Goal: Transaction & Acquisition: Purchase product/service

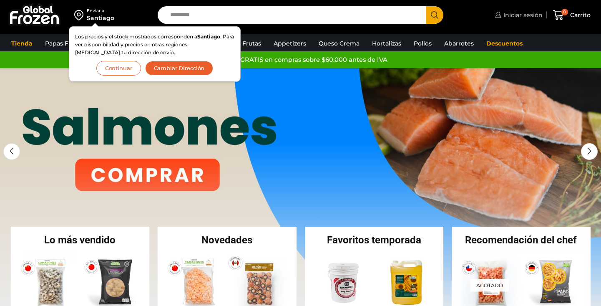
click at [524, 20] on link "Iniciar sesión" at bounding box center [518, 15] width 50 height 17
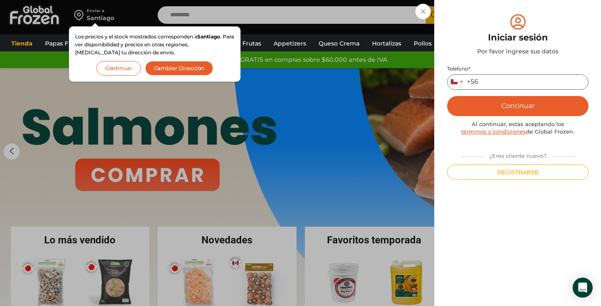
click at [485, 78] on input "Teléfono *" at bounding box center [517, 81] width 141 height 15
type input "*********"
click at [510, 109] on button "Continuar" at bounding box center [517, 106] width 141 height 20
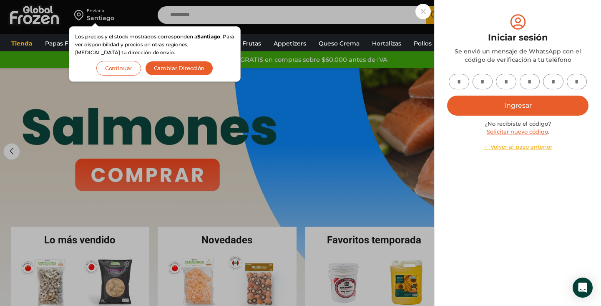
click at [465, 83] on input "text" at bounding box center [459, 81] width 20 height 15
type input "*"
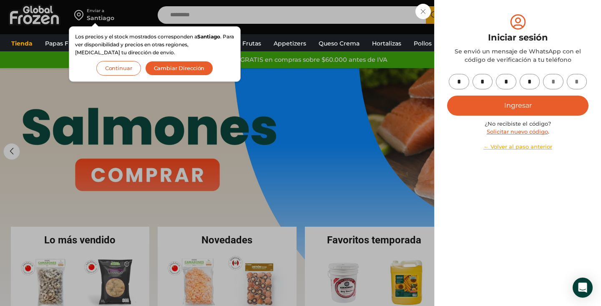
type input "*"
click at [536, 98] on button "Ingresar" at bounding box center [517, 105] width 141 height 20
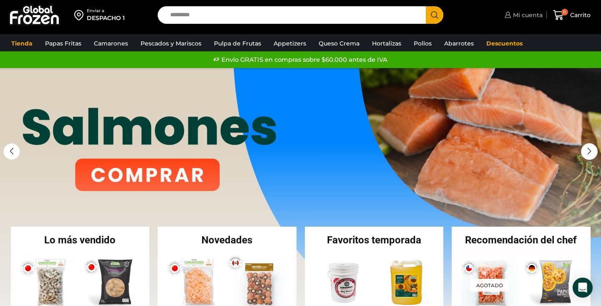
click at [536, 13] on span "Mi cuenta" at bounding box center [527, 15] width 32 height 8
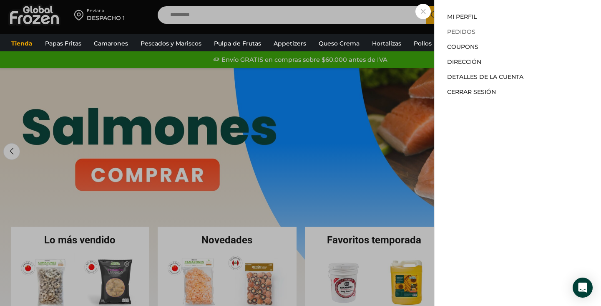
click at [462, 28] on link "Pedidos" at bounding box center [461, 32] width 28 height 8
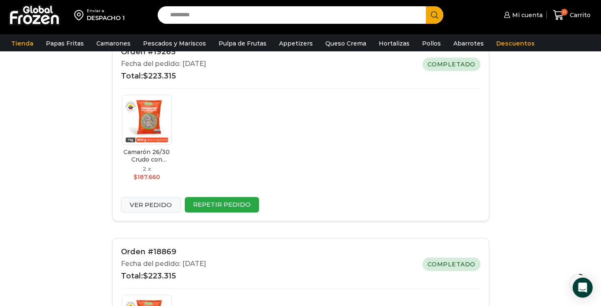
scroll to position [109, 0]
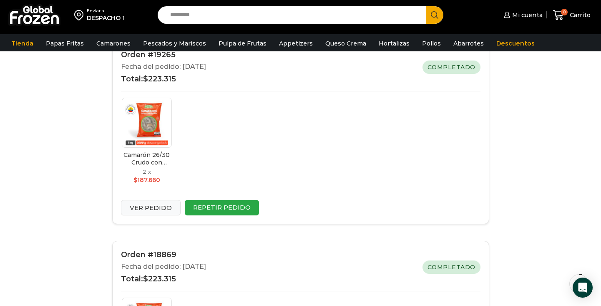
click at [163, 204] on link "Ver pedido" at bounding box center [151, 207] width 60 height 15
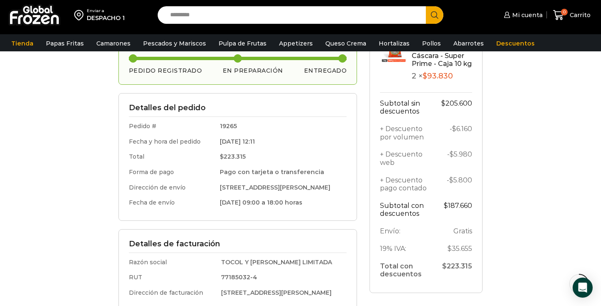
scroll to position [100, 0]
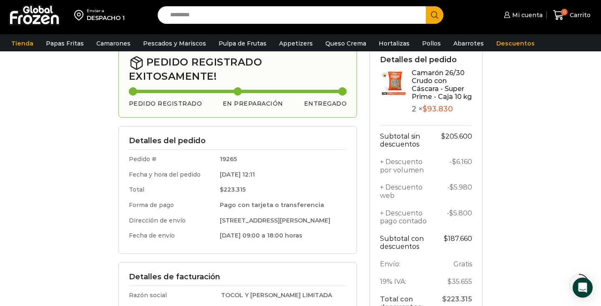
click at [397, 79] on img at bounding box center [393, 82] width 27 height 27
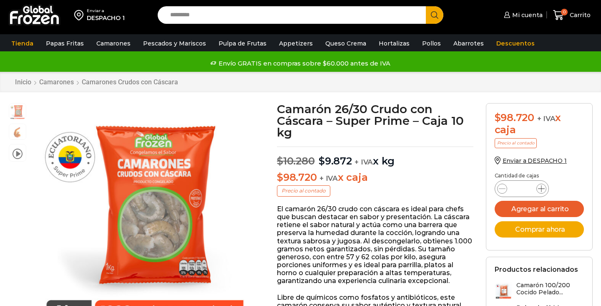
click at [544, 189] on icon at bounding box center [541, 188] width 7 height 7
type input "*"
click at [542, 202] on button "Agregar al carrito" at bounding box center [538, 209] width 89 height 16
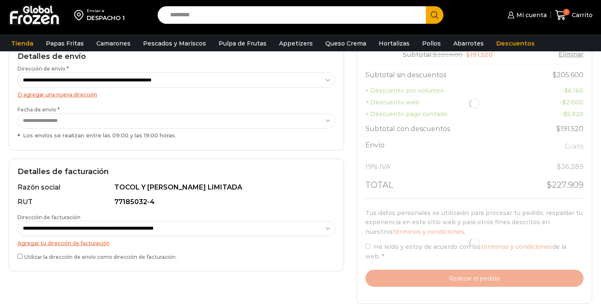
scroll to position [137, 0]
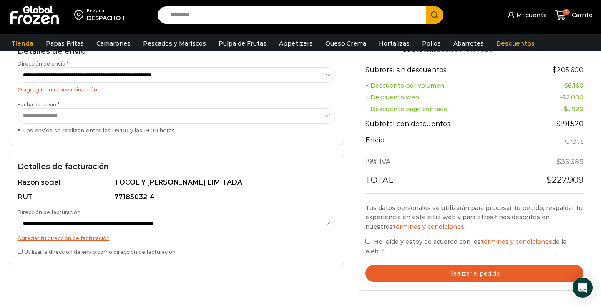
select select "*"
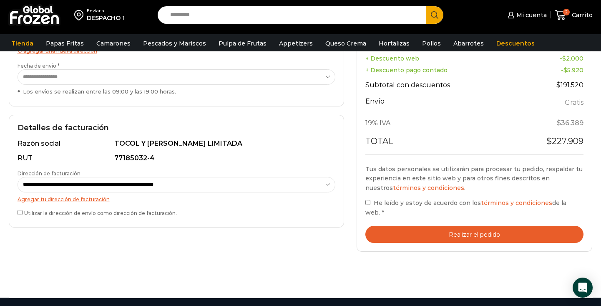
scroll to position [176, 0]
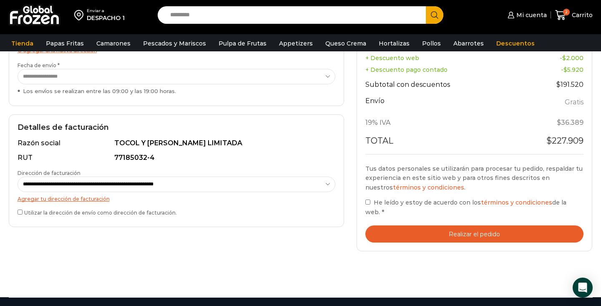
click at [449, 226] on button "Realizar el pedido" at bounding box center [474, 233] width 218 height 17
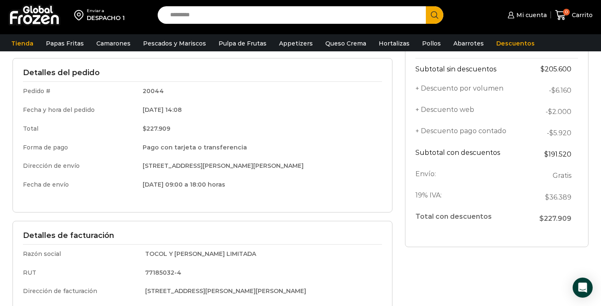
scroll to position [116, 0]
